Goal: Task Accomplishment & Management: Manage account settings

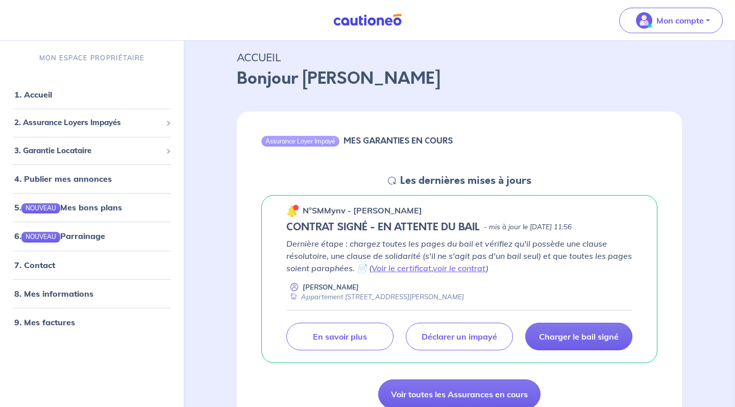
scroll to position [51, 0]
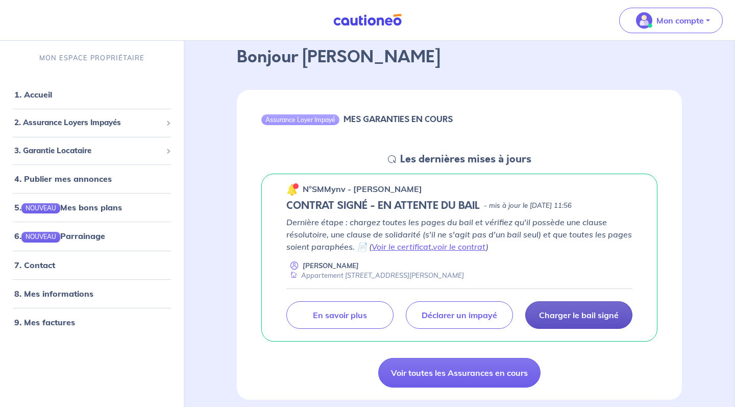
click at [583, 308] on link "Charger le bail signé" at bounding box center [578, 315] width 107 height 28
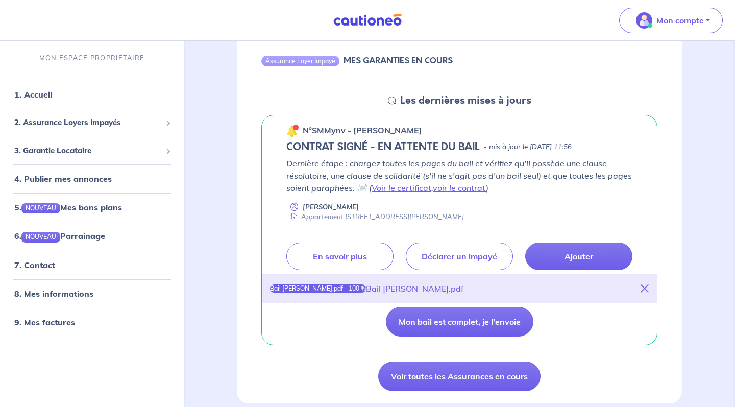
scroll to position [117, 0]
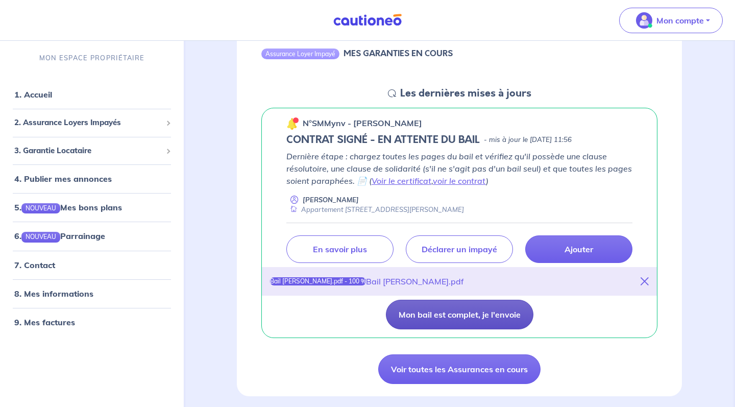
click at [496, 319] on button "Mon bail est complet, je l'envoie" at bounding box center [460, 315] width 148 height 30
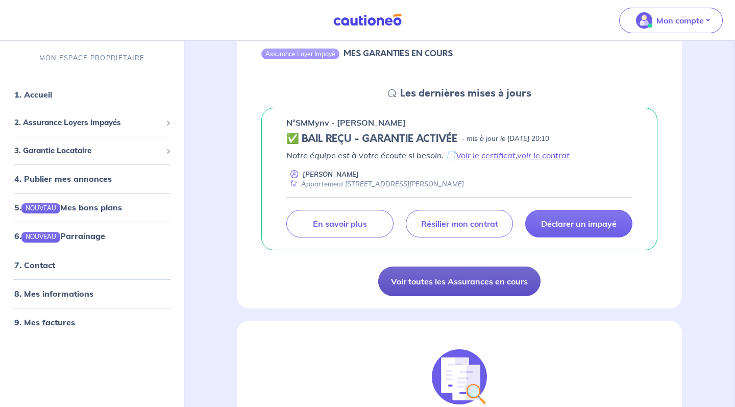
click at [519, 282] on link "Voir toutes les Assurances en cours" at bounding box center [459, 282] width 162 height 30
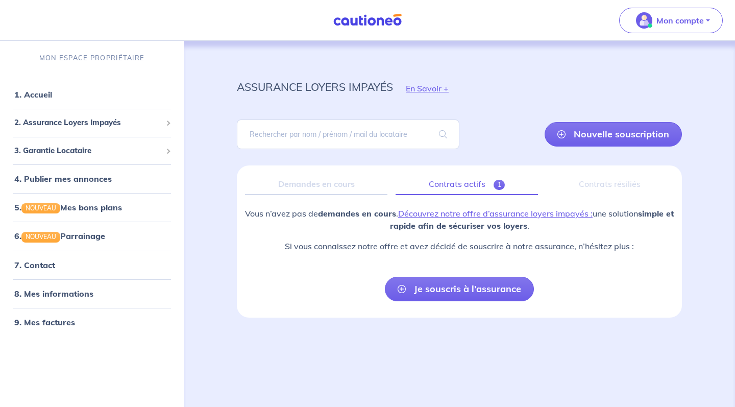
click at [442, 183] on link "Contrats actifs 1" at bounding box center [467, 184] width 142 height 21
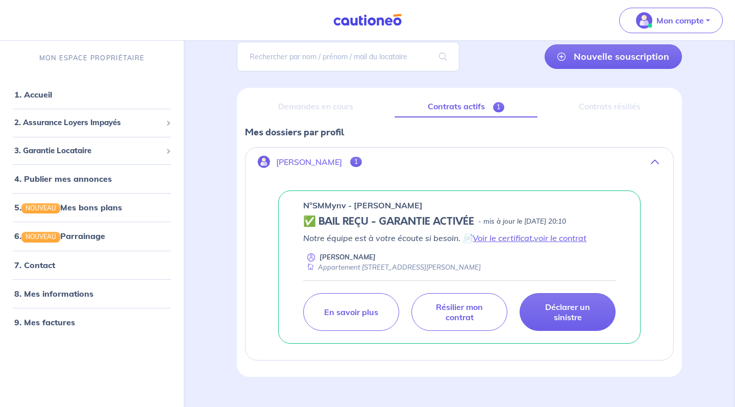
scroll to position [79, 0]
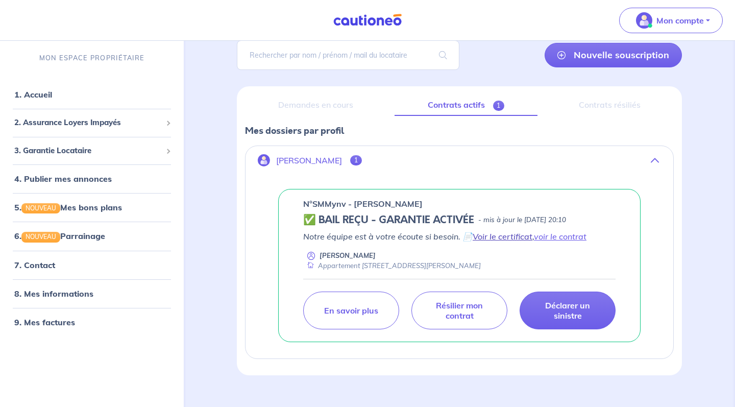
click at [490, 238] on link "Voir le certificat" at bounding box center [503, 236] width 60 height 10
click at [55, 327] on link "9. Mes factures" at bounding box center [43, 322] width 59 height 10
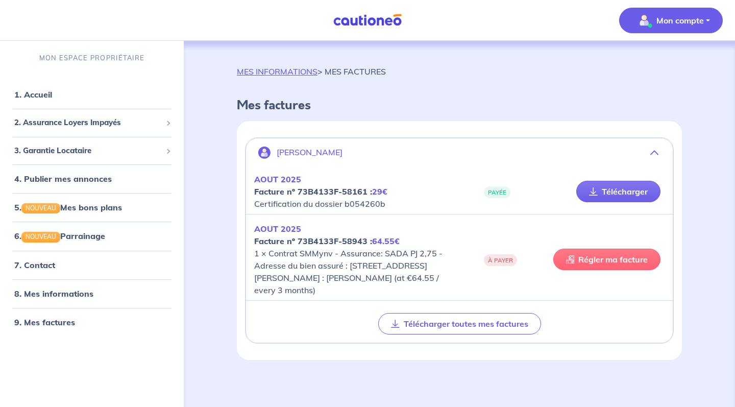
click at [601, 261] on link "Régler ma facture" at bounding box center [606, 259] width 107 height 21
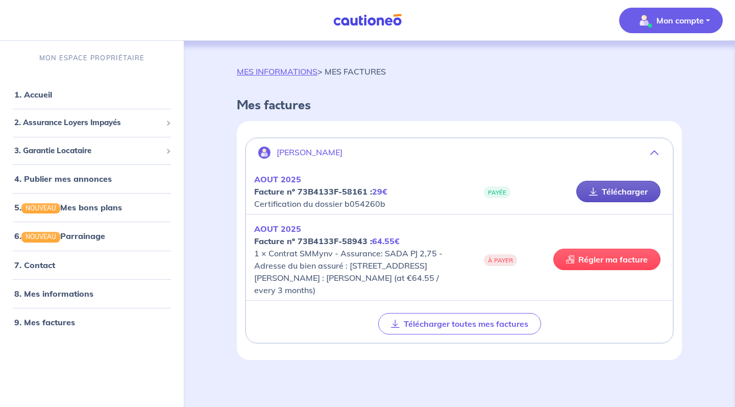
click at [604, 188] on link "Télécharger" at bounding box center [618, 191] width 84 height 21
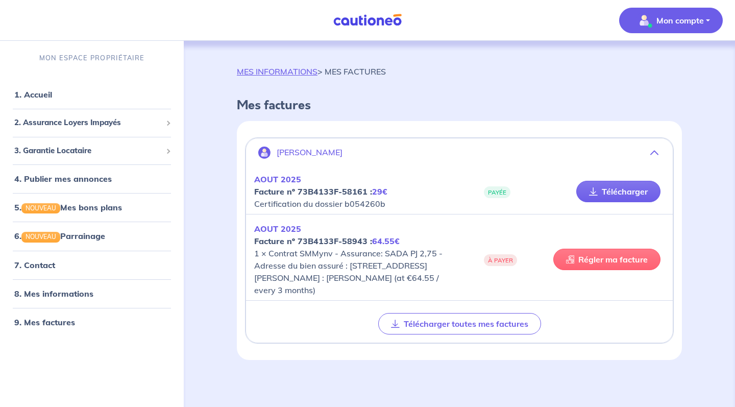
click at [567, 257] on icon at bounding box center [570, 259] width 8 height 8
